Goal: Find specific page/section: Find specific page/section

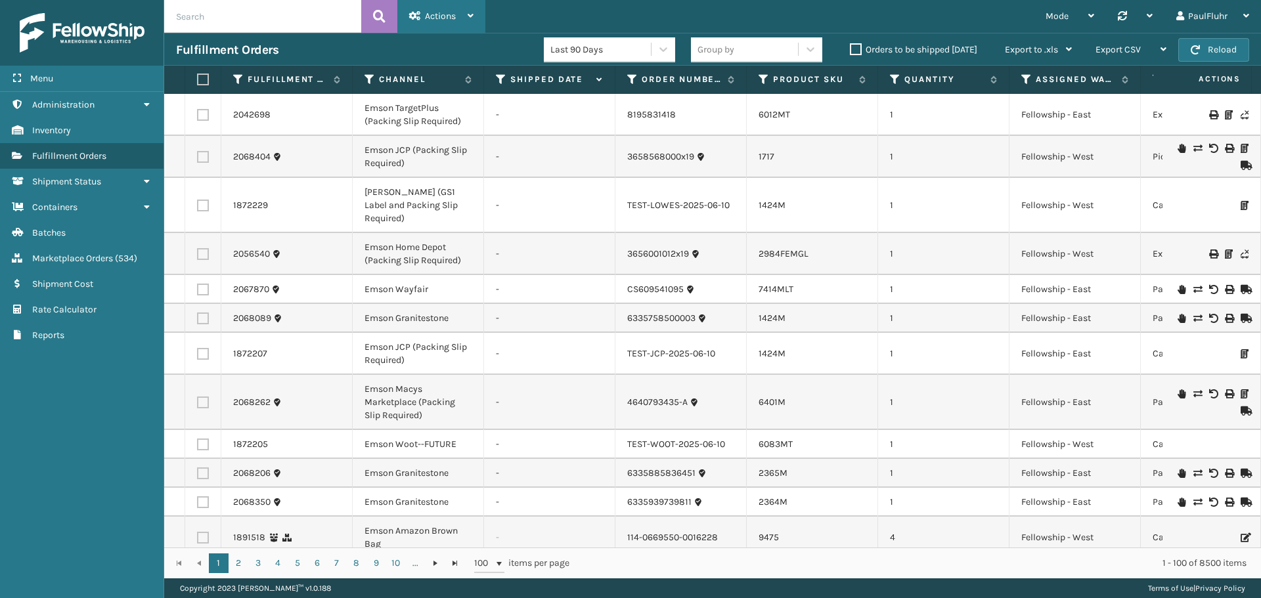
click at [437, 12] on span "Actions" at bounding box center [440, 16] width 31 height 11
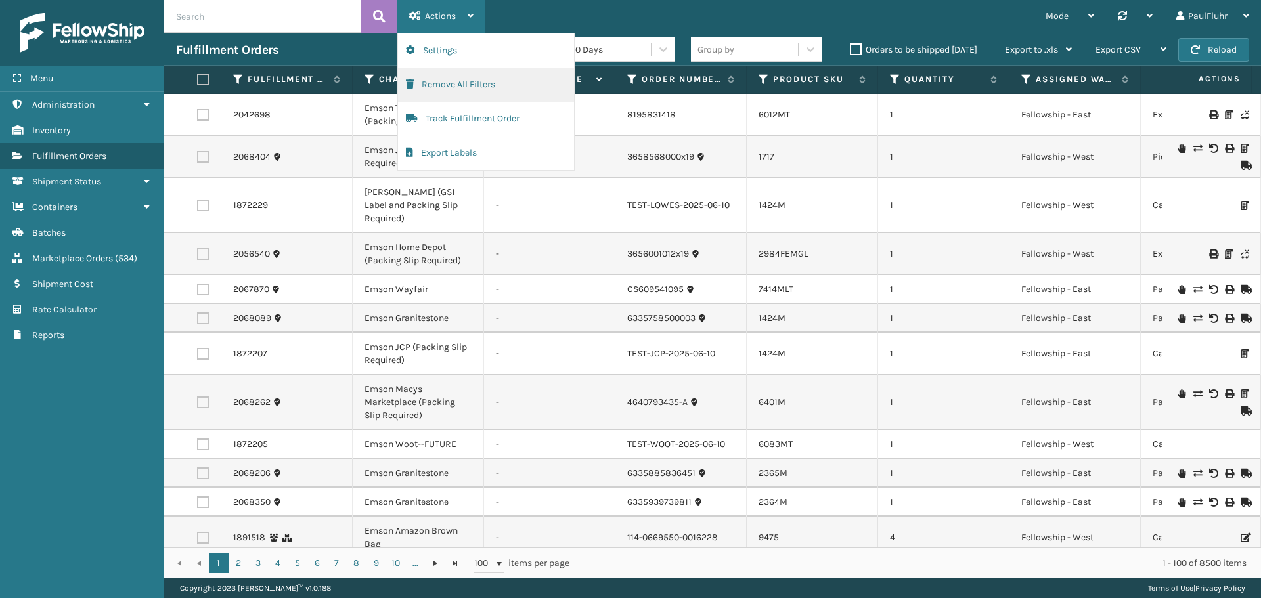
click at [454, 83] on button "Remove All Filters" at bounding box center [486, 85] width 176 height 34
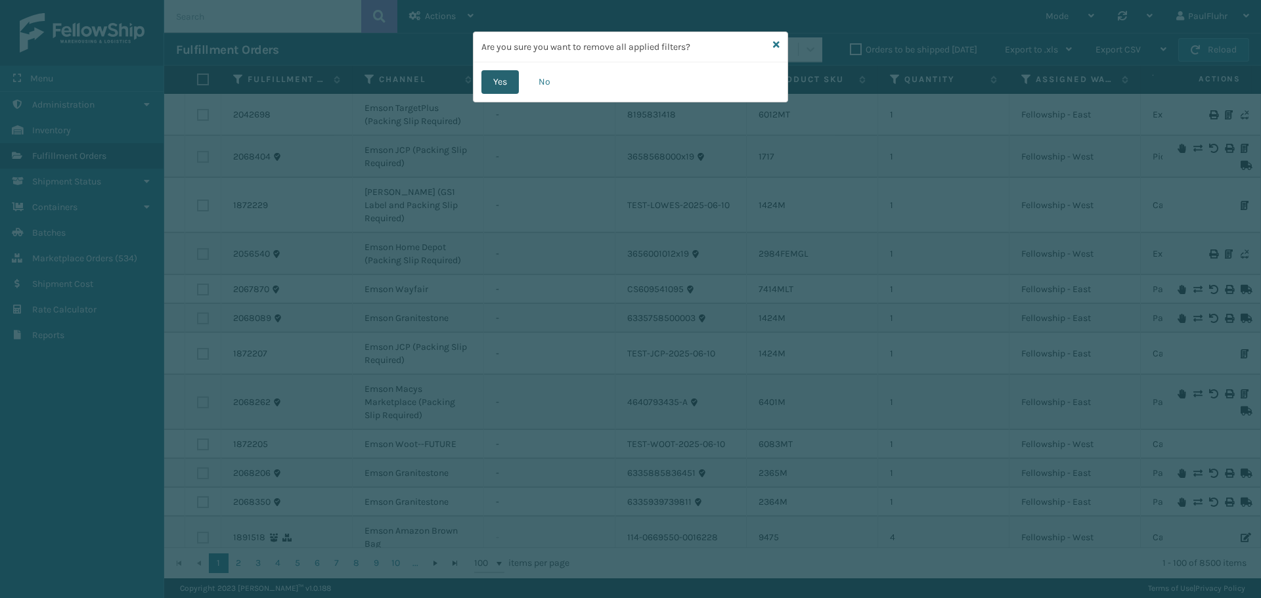
click at [501, 81] on button "Yes" at bounding box center [499, 82] width 37 height 24
